Goal: Task Accomplishment & Management: Manage account settings

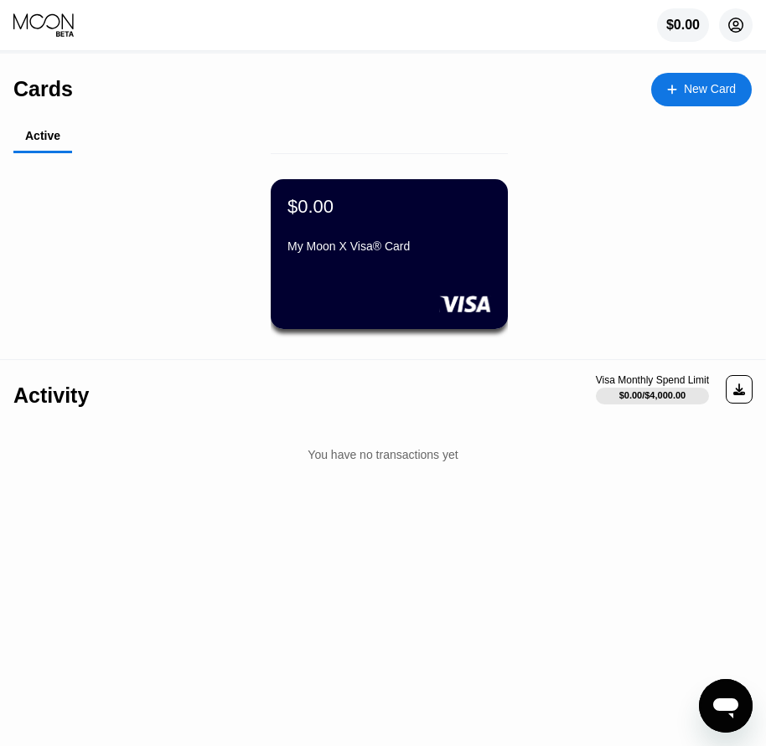
click at [739, 33] on icon at bounding box center [736, 25] width 14 height 14
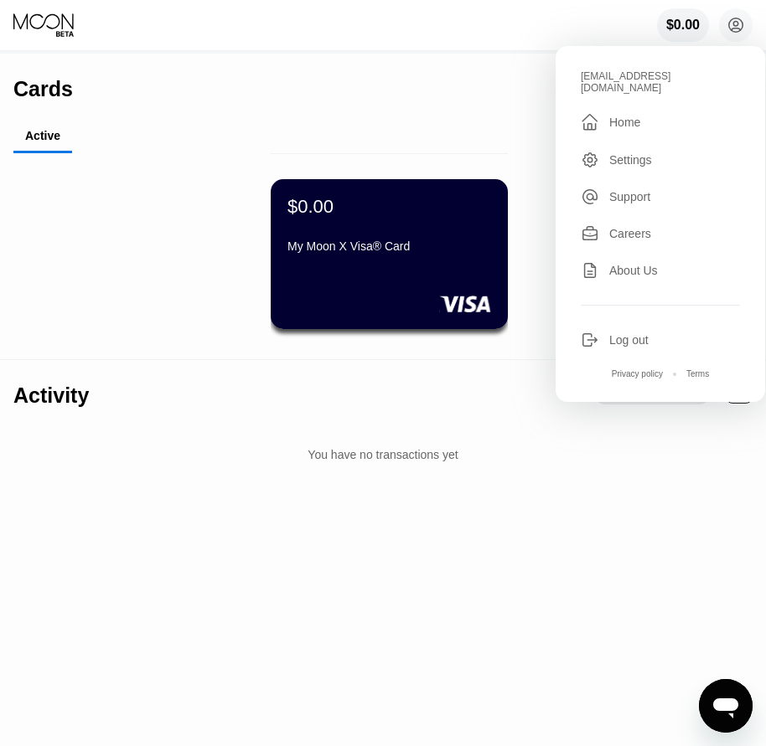
click at [623, 336] on div "Log out" at bounding box center [628, 339] width 39 height 13
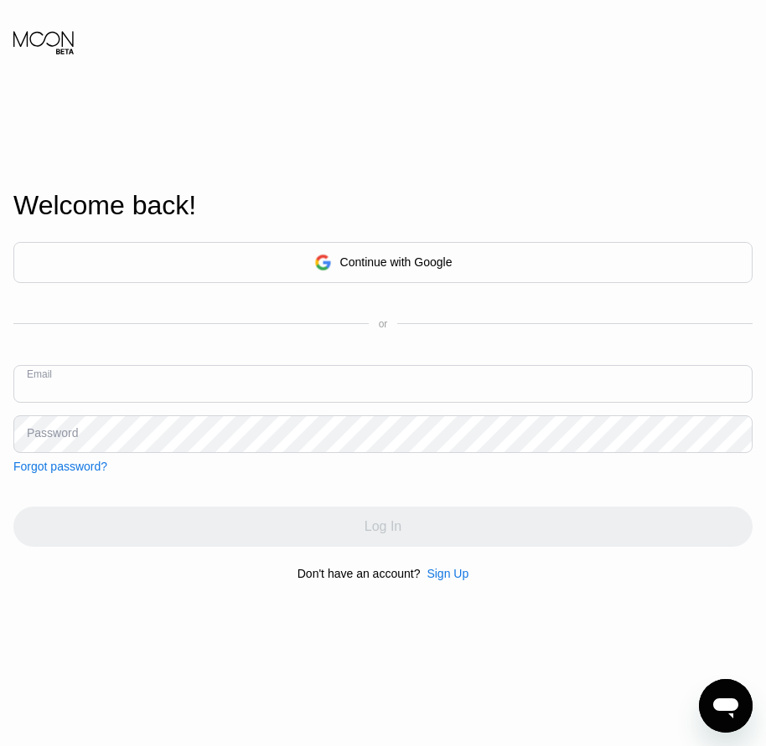
paste input "[EMAIL_ADDRESS][DOMAIN_NAME]"
type input "[EMAIL_ADDRESS][DOMAIN_NAME]"
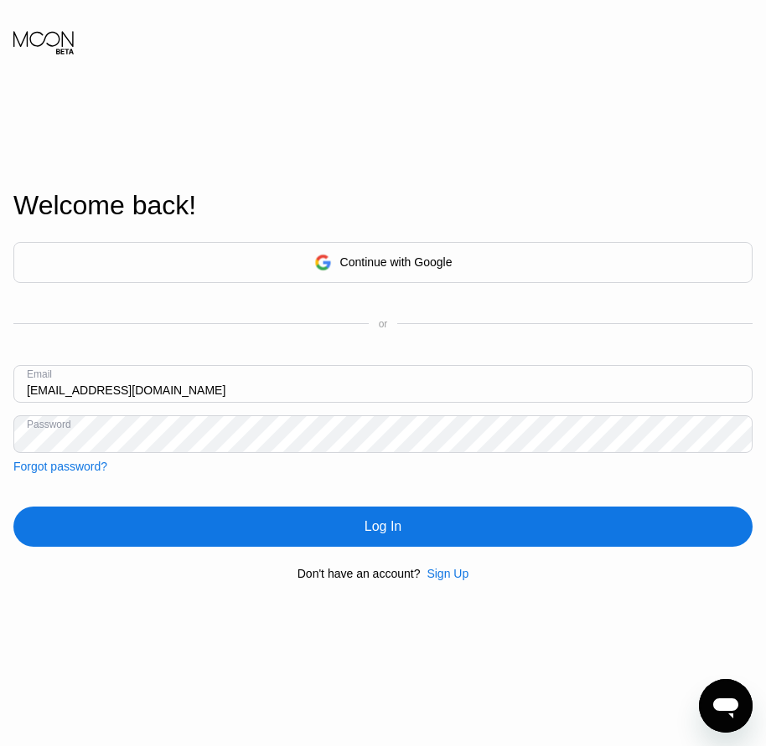
click at [393, 535] on div "Log In" at bounding box center [382, 527] width 37 height 17
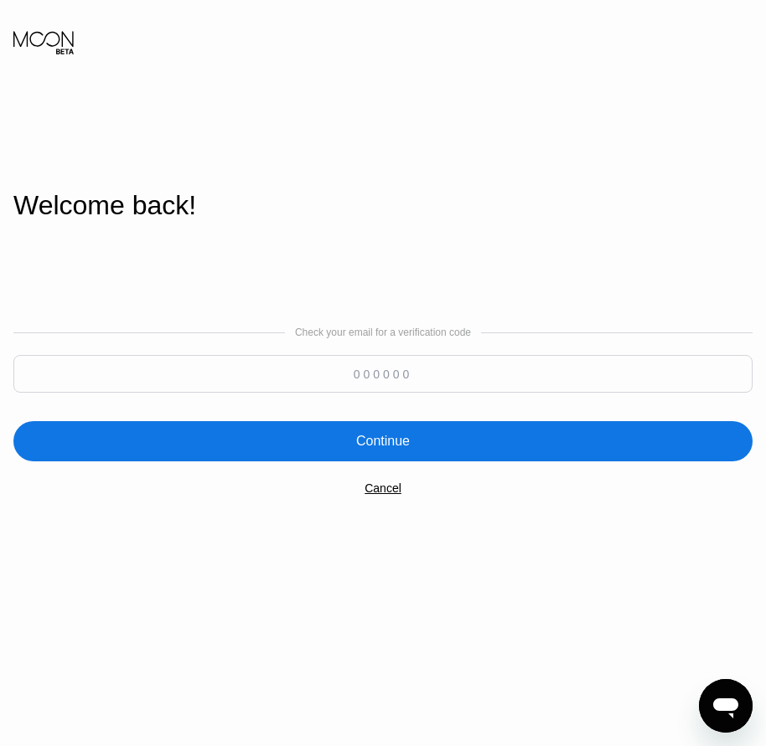
click at [85, 377] on input at bounding box center [382, 374] width 739 height 38
type input "482056"
click at [401, 446] on div "Continue" at bounding box center [383, 441] width 54 height 17
